Goal: Task Accomplishment & Management: Manage account settings

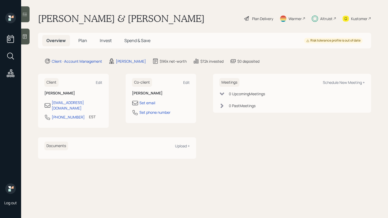
click at [83, 42] on span "Plan" at bounding box center [82, 41] width 9 height 6
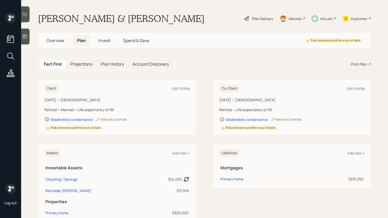
click at [103, 39] on span "Invest" at bounding box center [105, 41] width 12 height 6
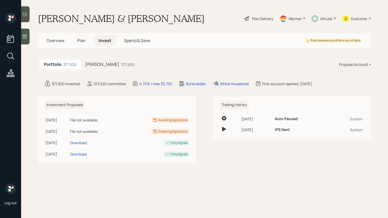
click at [102, 64] on h5 "Odell IRA" at bounding box center [102, 64] width 34 height 5
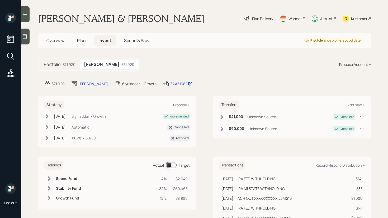
scroll to position [2, 0]
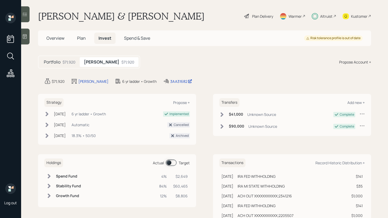
click at [52, 112] on div "Sep 20, 2024 Friday, September 20, 2024 11:55 AM EDT 6 yr ladder • Growth" at bounding box center [75, 114] width 62 height 6
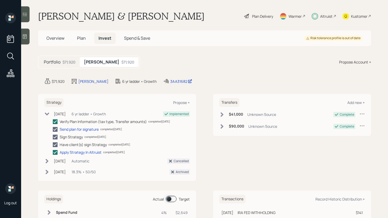
click at [52, 112] on div "Sep 20, 2024 Friday, September 20, 2024 11:55 AM EDT 6 yr ladder • Growth" at bounding box center [75, 114] width 62 height 6
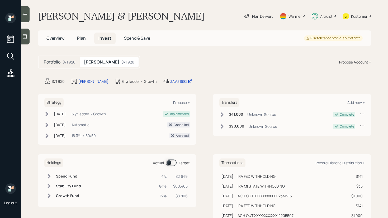
click at [173, 162] on span at bounding box center [171, 162] width 11 height 6
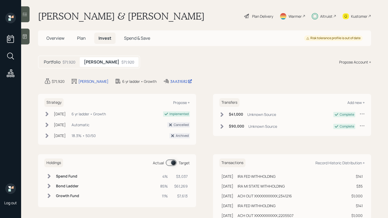
click at [24, 16] on icon at bounding box center [24, 14] width 5 height 5
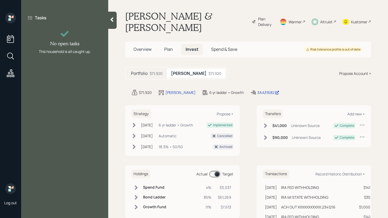
click at [111, 20] on icon at bounding box center [111, 19] width 5 height 5
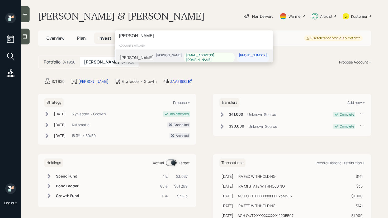
type input "[PERSON_NAME]"
click at [169, 61] on div "Lori Jordan Michael Russo bbbom1@yahoo.com 509-951-3821" at bounding box center [194, 57] width 159 height 16
